Goal: Complete application form

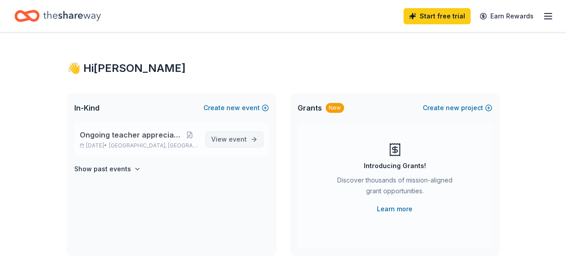
click at [232, 140] on span "event" at bounding box center [238, 140] width 18 height 8
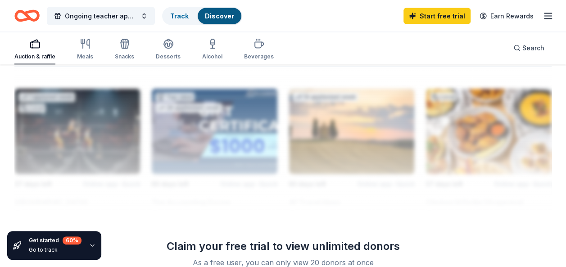
scroll to position [990, 0]
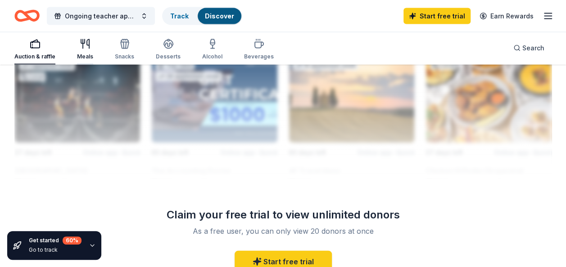
click at [86, 46] on icon "button" at bounding box center [85, 44] width 11 height 11
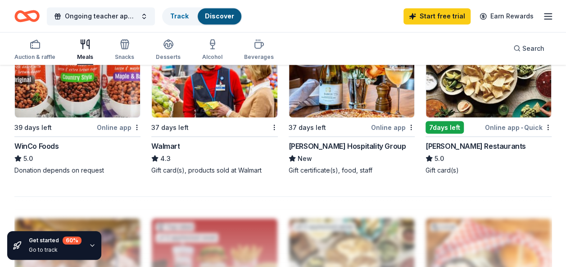
scroll to position [810, 0]
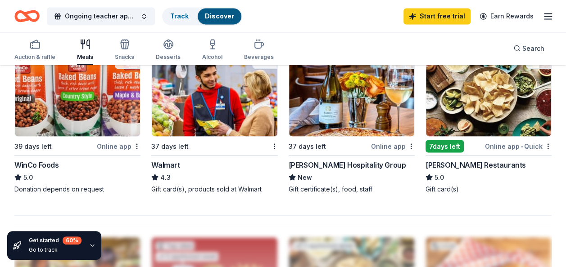
click at [207, 118] on img at bounding box center [214, 94] width 125 height 86
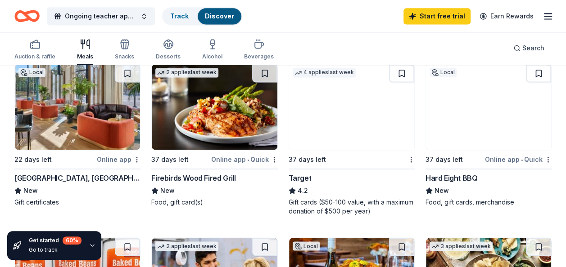
scroll to position [623, 0]
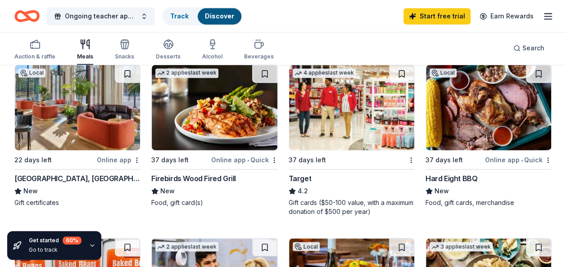
click at [491, 112] on img at bounding box center [488, 108] width 125 height 86
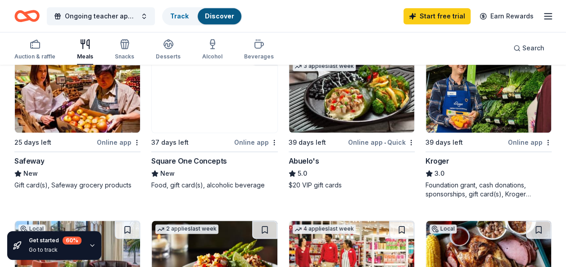
scroll to position [443, 0]
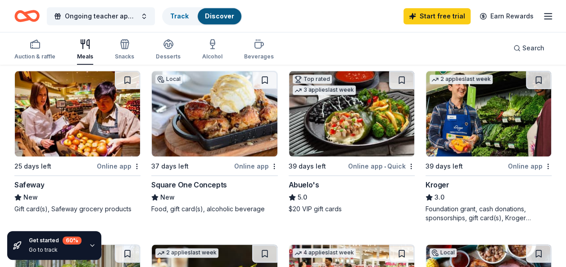
click at [469, 110] on img at bounding box center [488, 114] width 125 height 86
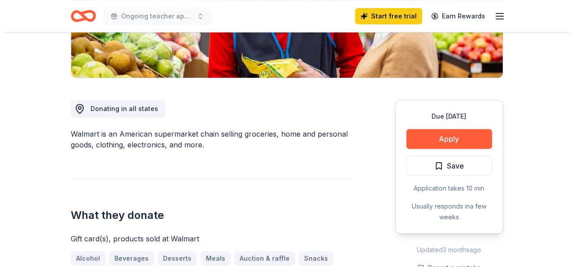
scroll to position [270, 0]
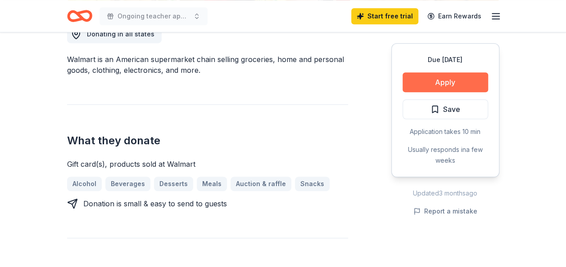
click at [450, 80] on button "Apply" at bounding box center [445, 82] width 86 height 20
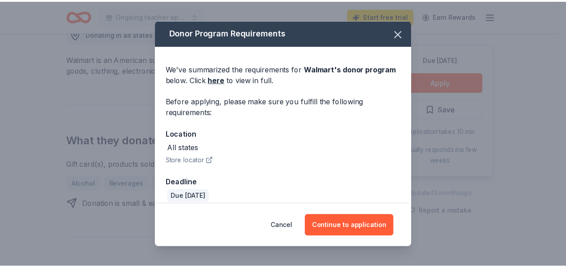
scroll to position [9, 0]
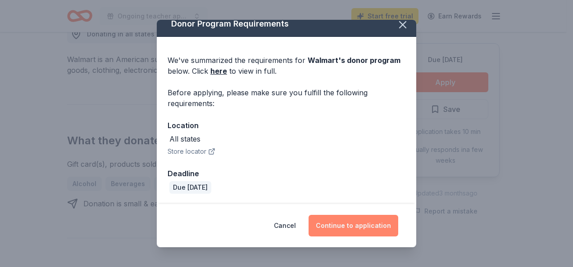
click at [347, 224] on button "Continue to application" at bounding box center [353, 226] width 90 height 22
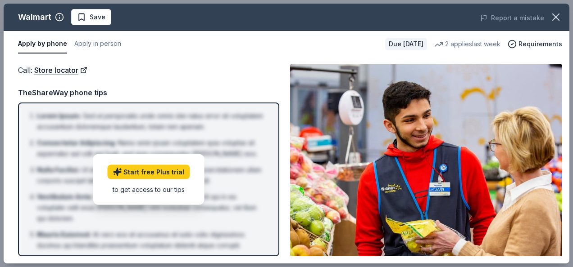
click at [45, 44] on button "Apply by phone" at bounding box center [42, 44] width 49 height 19
click at [94, 43] on button "Apply in person" at bounding box center [97, 44] width 47 height 19
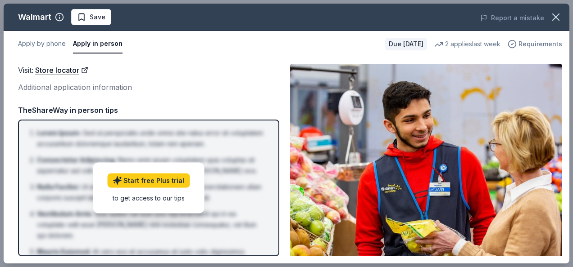
click at [535, 44] on span "Requirements" at bounding box center [540, 44] width 44 height 11
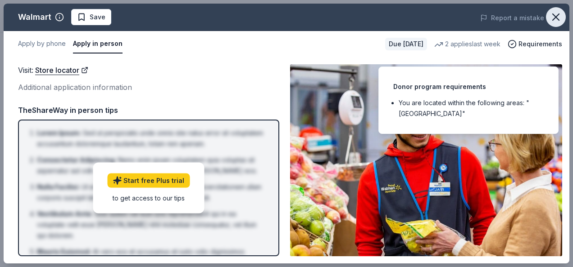
click at [553, 17] on icon "button" at bounding box center [555, 17] width 13 height 13
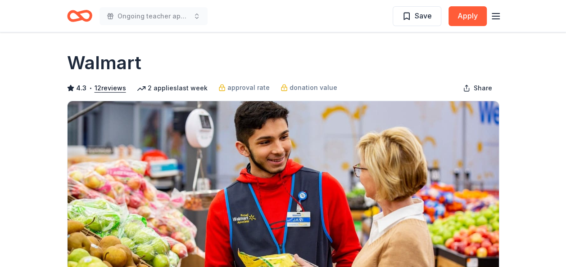
scroll to position [0, 0]
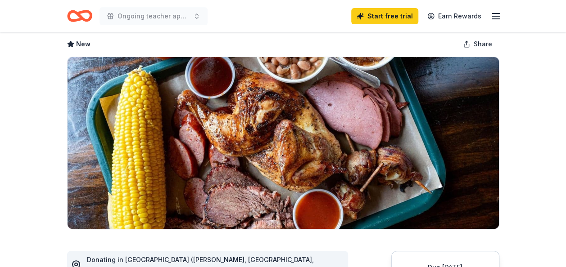
scroll to position [180, 0]
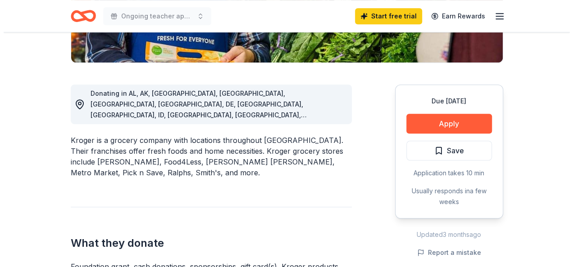
scroll to position [225, 0]
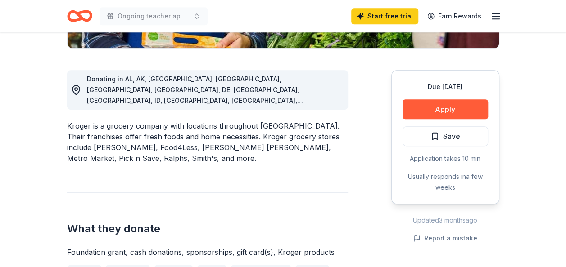
click at [447, 119] on div "Due in 39 days Apply Save Application takes 10 min Usually responds in a few we…" at bounding box center [445, 137] width 108 height 134
click at [448, 104] on button "Apply" at bounding box center [445, 109] width 86 height 20
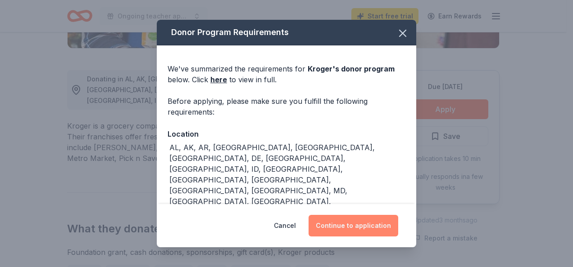
click at [360, 226] on button "Continue to application" at bounding box center [353, 226] width 90 height 22
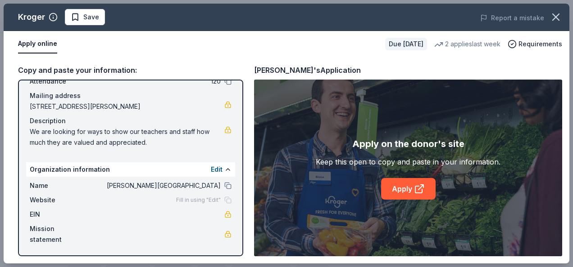
scroll to position [59, 0]
click at [393, 191] on link "Apply" at bounding box center [408, 189] width 54 height 22
